Goal: Task Accomplishment & Management: Use online tool/utility

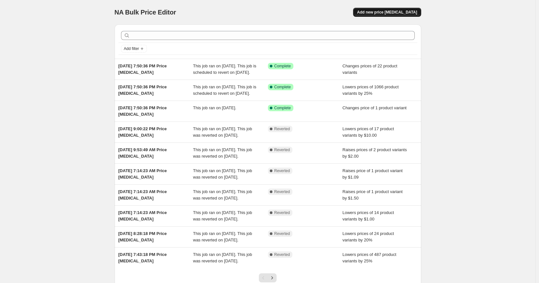
click at [382, 12] on span "Add new price [MEDICAL_DATA]" at bounding box center [387, 12] width 60 height 5
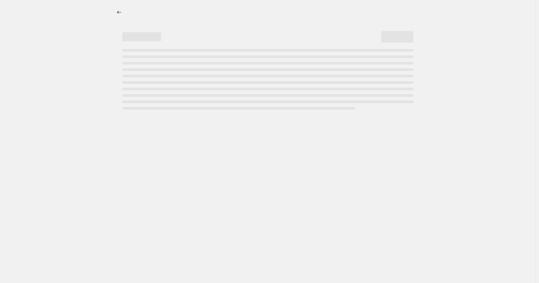
select select "percentage"
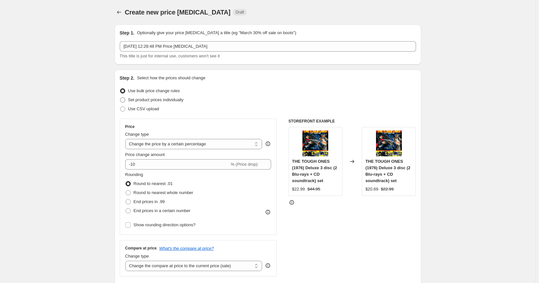
click at [144, 100] on span "Set product prices individually" at bounding box center [155, 99] width 55 height 5
click at [120, 98] on input "Set product prices individually" at bounding box center [120, 97] width 0 height 0
radio input "true"
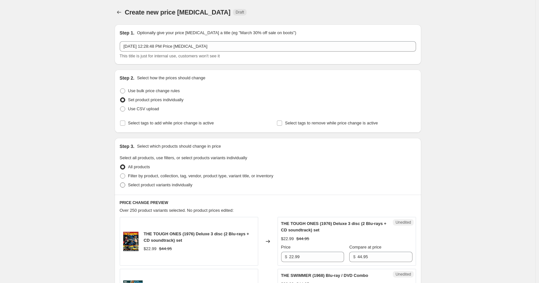
click at [176, 185] on span "Select product variants individually" at bounding box center [160, 185] width 64 height 5
click at [120, 183] on input "Select product variants individually" at bounding box center [120, 183] width 0 height 0
radio input "true"
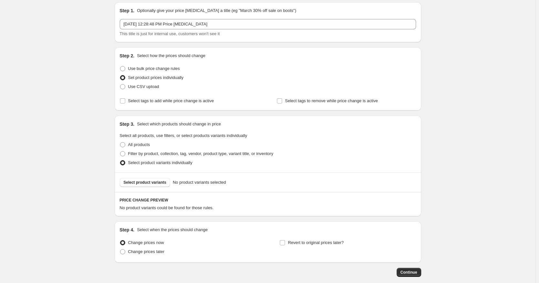
scroll to position [32, 0]
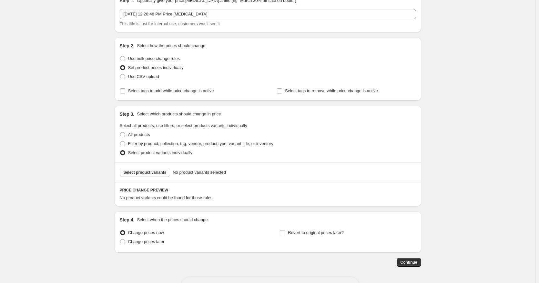
click at [144, 171] on span "Select product variants" at bounding box center [145, 172] width 43 height 5
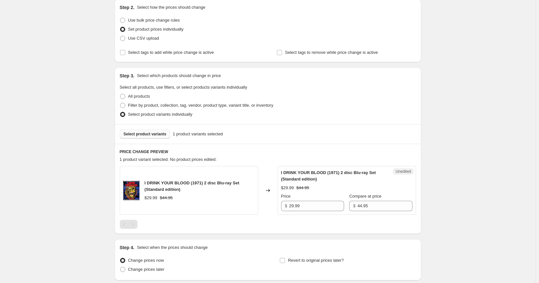
scroll to position [122, 0]
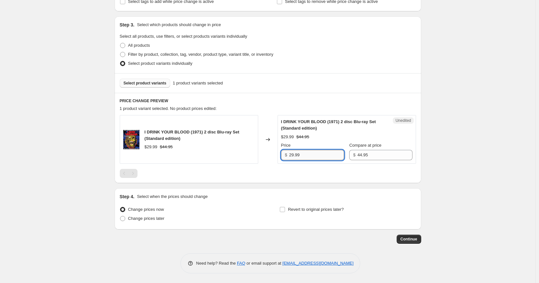
click at [291, 159] on input "29.99" at bounding box center [316, 155] width 55 height 10
type input "22.99"
click at [285, 208] on input "Revert to original prices later?" at bounding box center [282, 209] width 5 height 5
checkbox input "true"
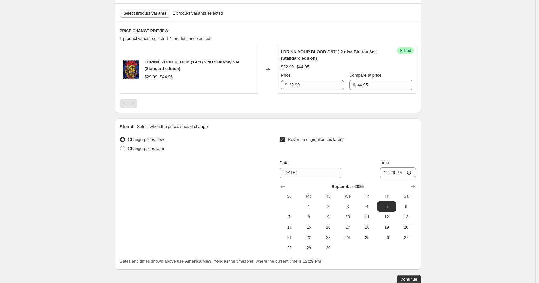
scroll to position [193, 0]
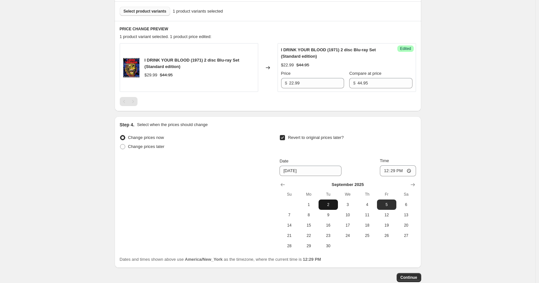
click at [328, 203] on span "2" at bounding box center [328, 204] width 14 height 5
type input "[DATE]"
click at [388, 170] on input "12:29" at bounding box center [398, 170] width 36 height 11
click at [403, 171] on input "15:00" at bounding box center [398, 170] width 36 height 11
type input "03:00"
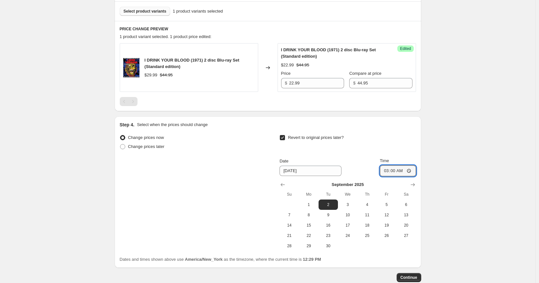
click at [444, 179] on div "Create new price [MEDICAL_DATA]. This page is ready Create new price [MEDICAL_D…" at bounding box center [267, 64] width 535 height 515
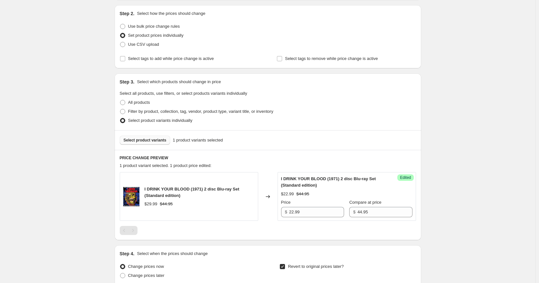
scroll to position [232, 0]
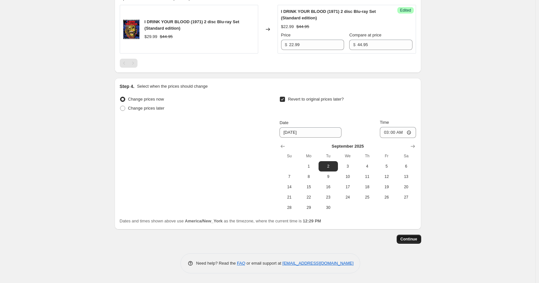
click at [412, 237] on span "Continue" at bounding box center [408, 239] width 17 height 5
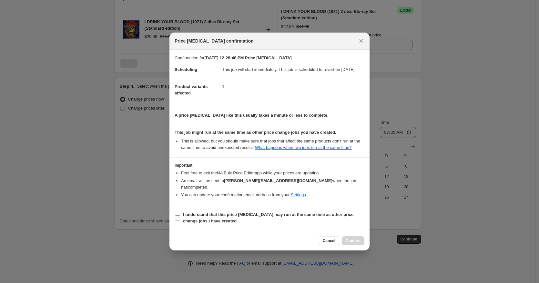
click at [203, 219] on b "I understand that this price [MEDICAL_DATA] may run at the same time as other p…" at bounding box center [268, 217] width 170 height 11
click at [180, 219] on input "I understand that this price [MEDICAL_DATA] may run at the same time as other p…" at bounding box center [177, 217] width 5 height 5
checkbox input "true"
click at [344, 236] on div "Cancel Confirm" at bounding box center [269, 241] width 200 height 20
click at [352, 240] on span "Confirm" at bounding box center [352, 240] width 15 height 5
